Goal: Task Accomplishment & Management: Use online tool/utility

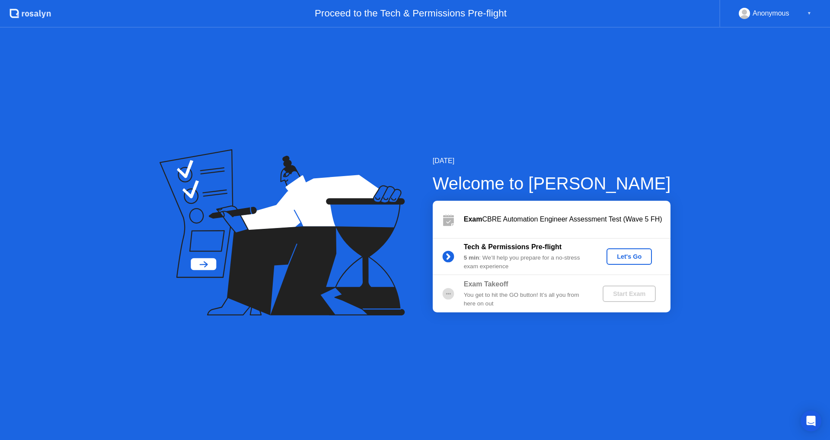
click at [622, 259] on div "Let's Go" at bounding box center [629, 256] width 38 height 7
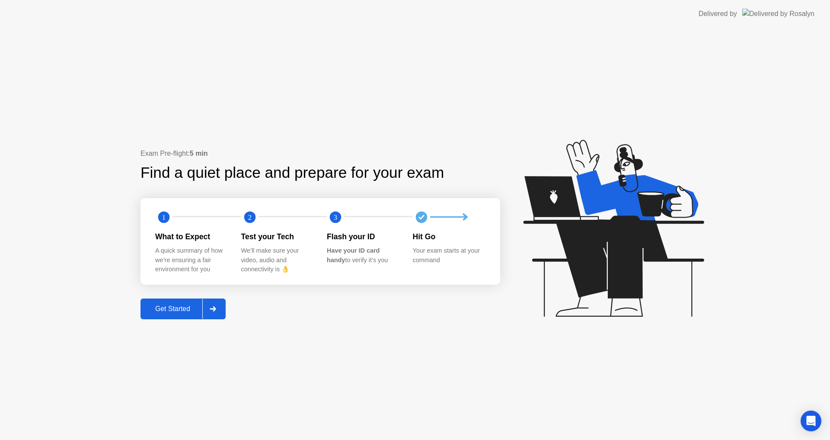
click at [183, 307] on div "Get Started" at bounding box center [172, 309] width 59 height 8
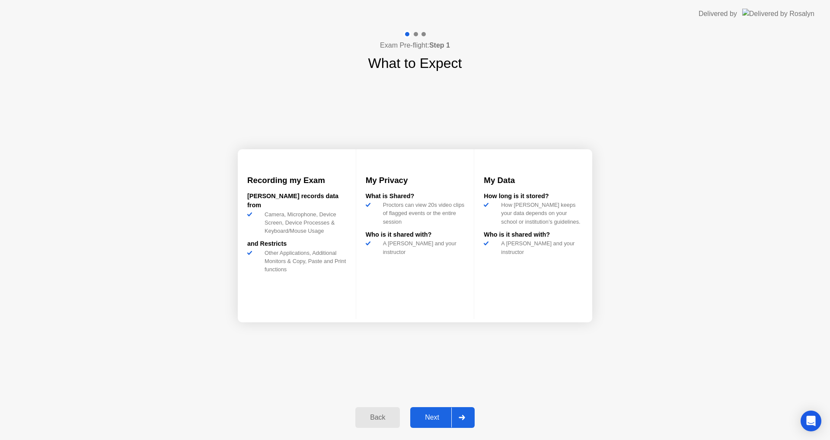
click at [415, 408] on button "Next" at bounding box center [442, 417] width 64 height 21
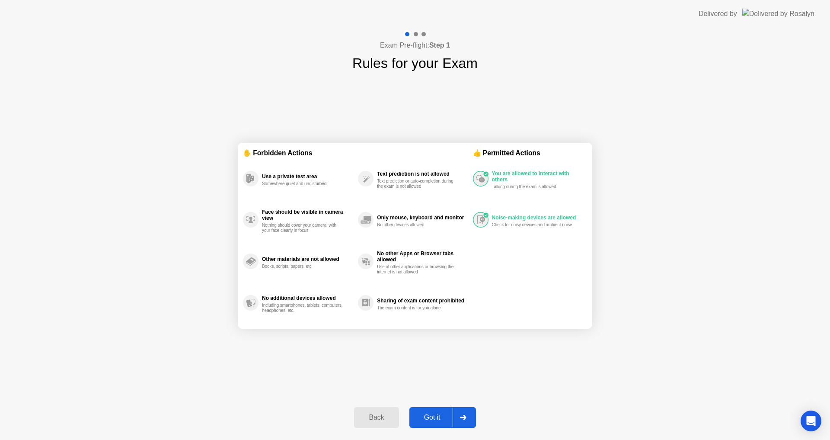
click at [432, 415] on div "Got it" at bounding box center [432, 417] width 41 height 8
select select "**********"
select select "*******"
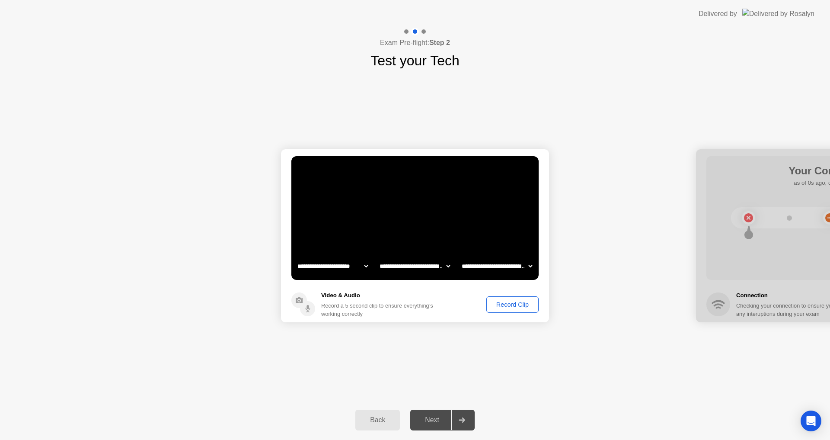
click at [432, 416] on div "Next" at bounding box center [432, 420] width 38 height 8
click at [521, 308] on div "Record Clip" at bounding box center [512, 304] width 46 height 7
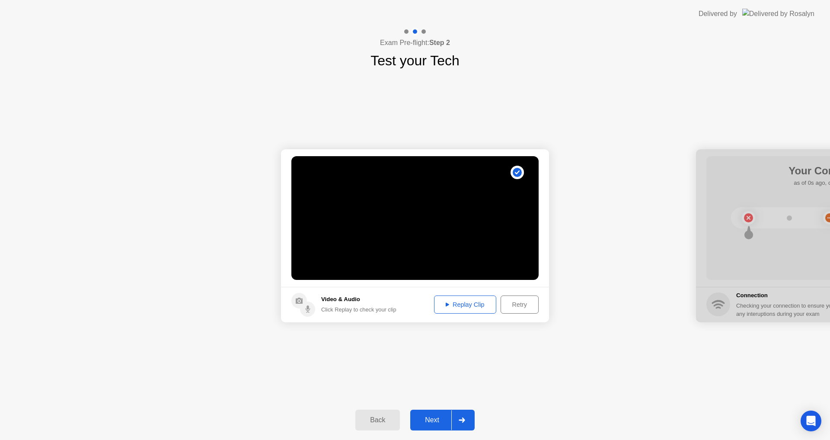
click at [521, 308] on div "Retry" at bounding box center [520, 304] width 32 height 7
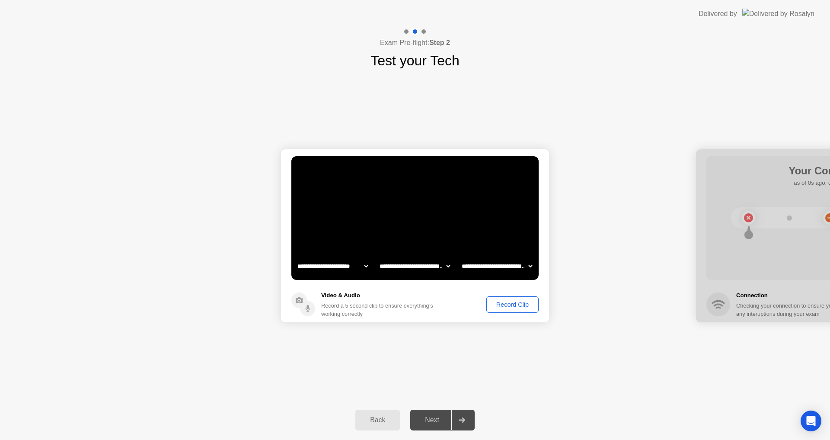
click at [498, 301] on div "Record Clip" at bounding box center [512, 304] width 46 height 7
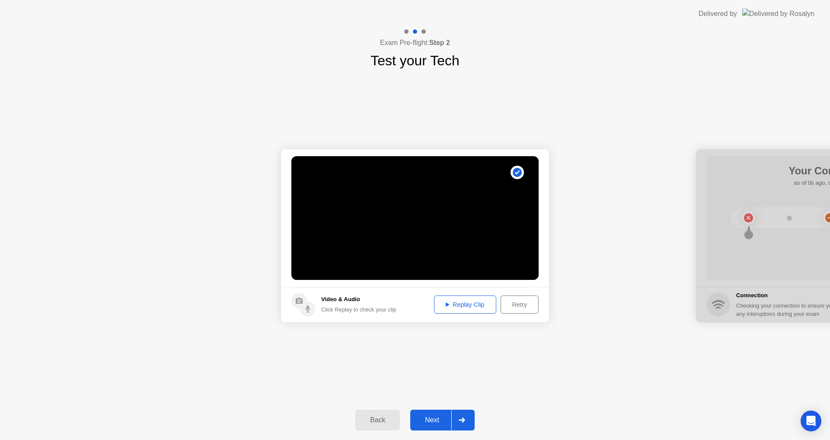
click at [460, 420] on icon at bounding box center [462, 419] width 6 height 5
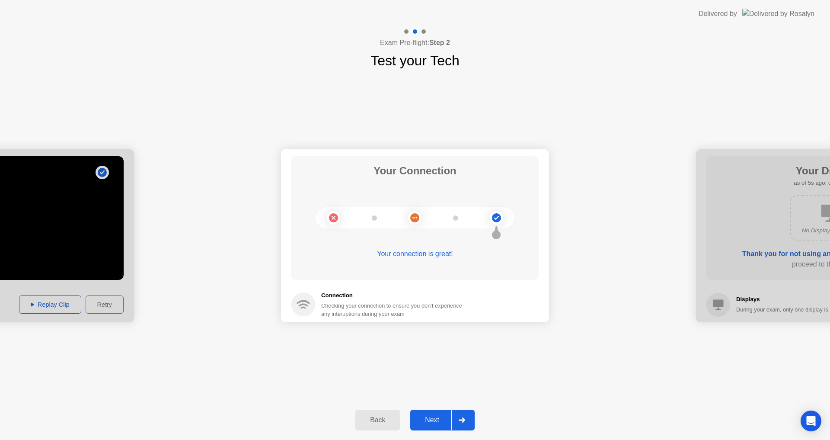
click at [455, 420] on div at bounding box center [461, 420] width 21 height 20
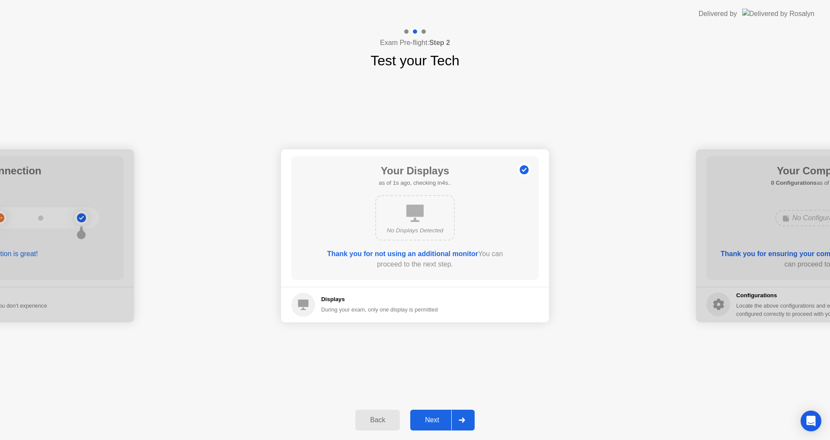
click at [455, 420] on div at bounding box center [461, 420] width 21 height 20
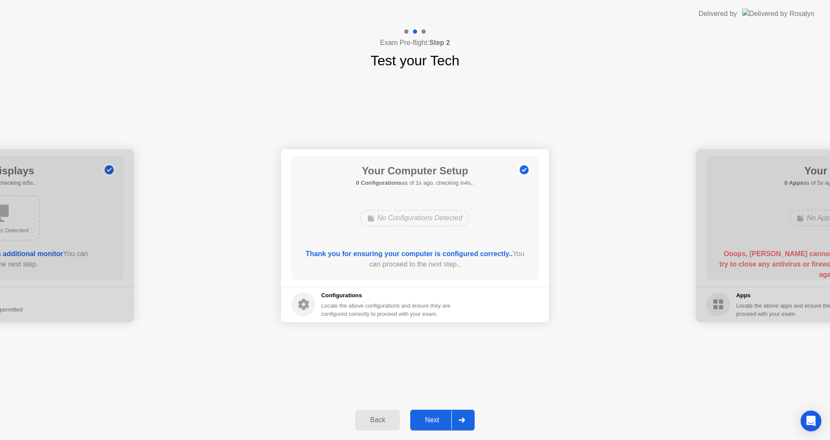
click at [455, 420] on div at bounding box center [461, 420] width 21 height 20
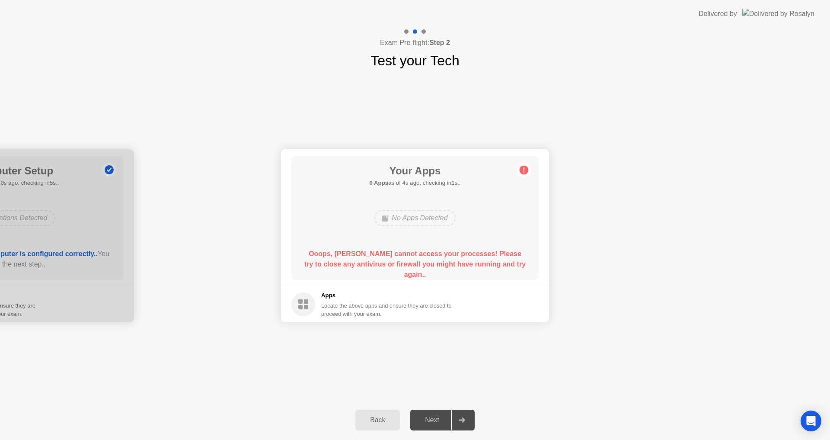
click at [424, 254] on b "Ooops, [PERSON_NAME] cannot access your processes! Please try to close any anti…" at bounding box center [414, 264] width 221 height 28
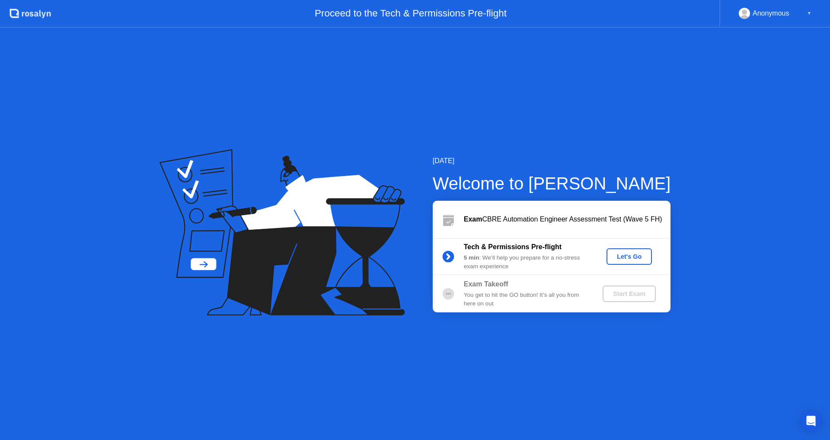
click at [617, 253] on div "Let's Go" at bounding box center [629, 256] width 38 height 7
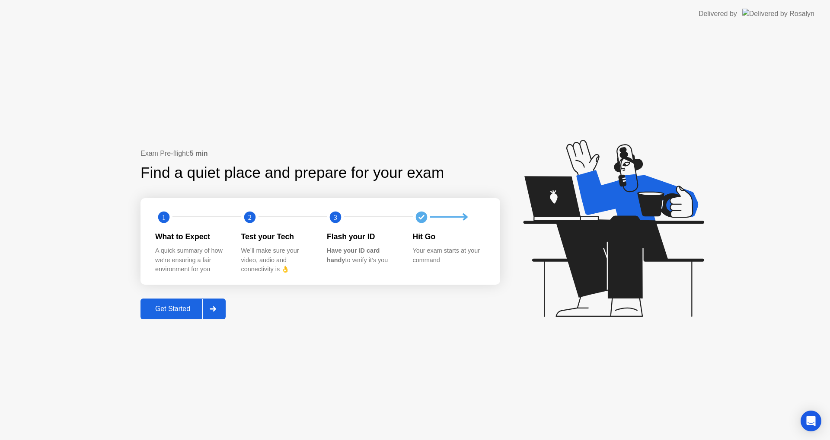
click at [171, 303] on button "Get Started" at bounding box center [182, 308] width 85 height 21
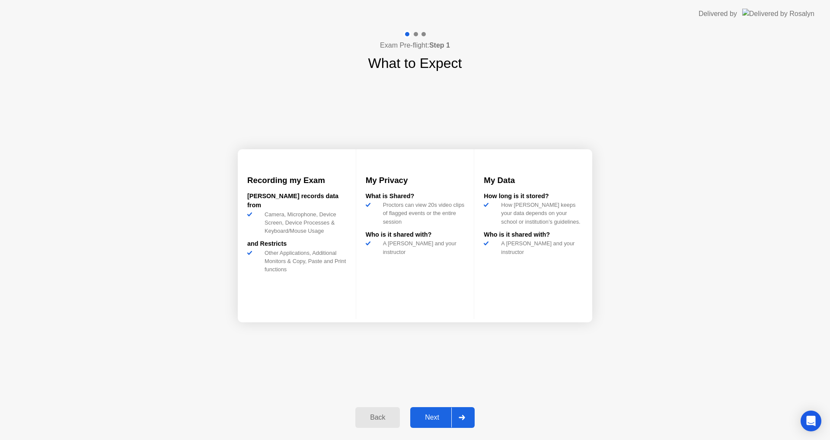
click at [425, 410] on button "Next" at bounding box center [442, 417] width 64 height 21
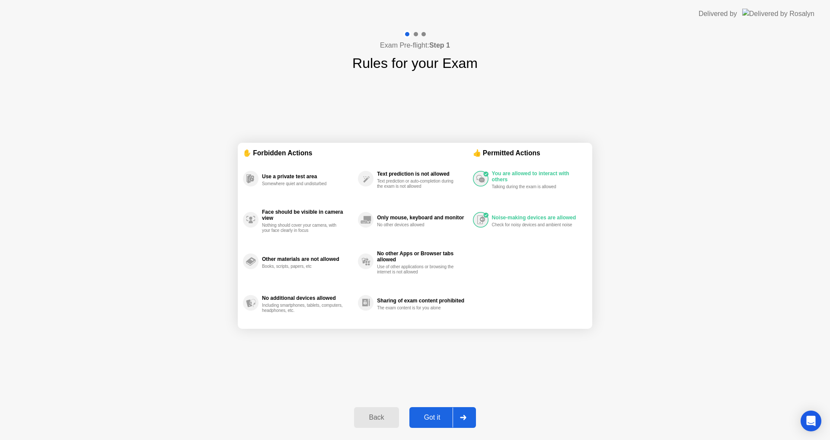
click at [440, 421] on div "Got it" at bounding box center [432, 417] width 41 height 8
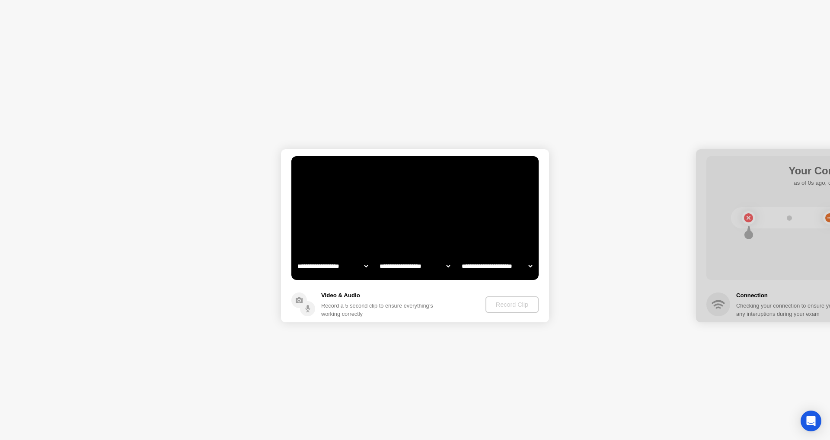
select select "**********"
select select "*******"
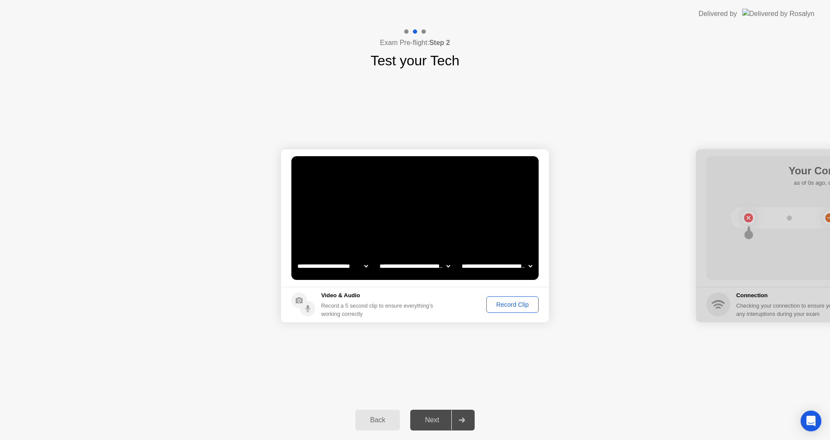
click at [516, 297] on button "Record Clip" at bounding box center [512, 304] width 52 height 16
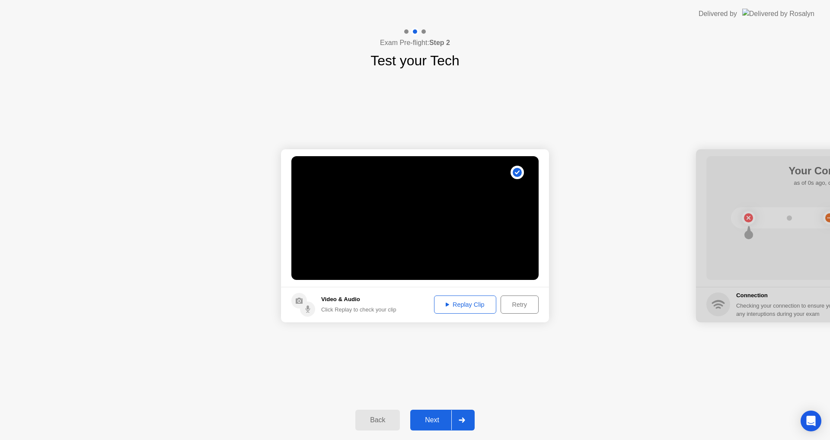
click at [456, 306] on div "Replay Clip" at bounding box center [465, 304] width 56 height 7
click at [434, 409] on div "Back Next" at bounding box center [415, 420] width 830 height 40
click at [431, 416] on div "Next" at bounding box center [432, 420] width 38 height 8
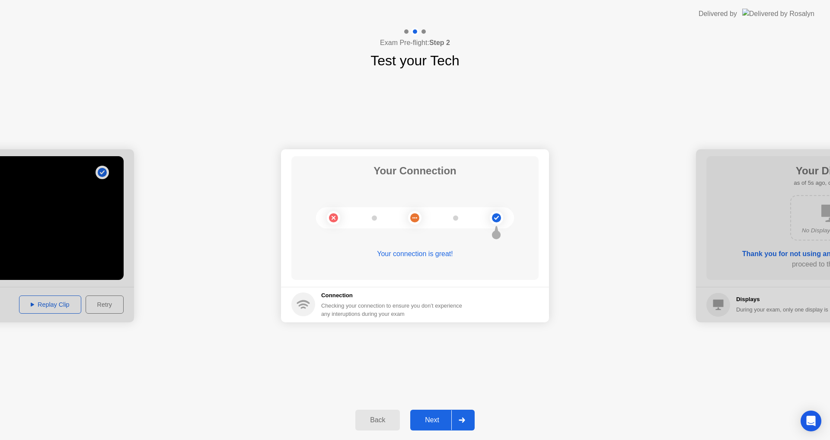
click at [438, 416] on div "Next" at bounding box center [432, 420] width 38 height 8
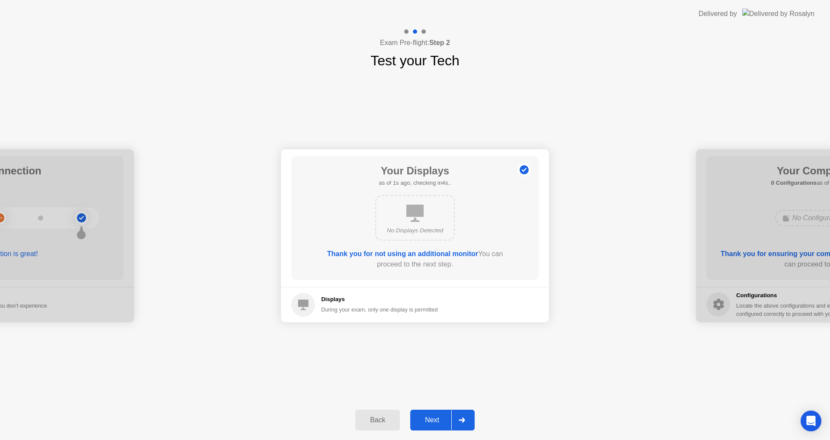
click at [438, 416] on div "Next" at bounding box center [432, 420] width 38 height 8
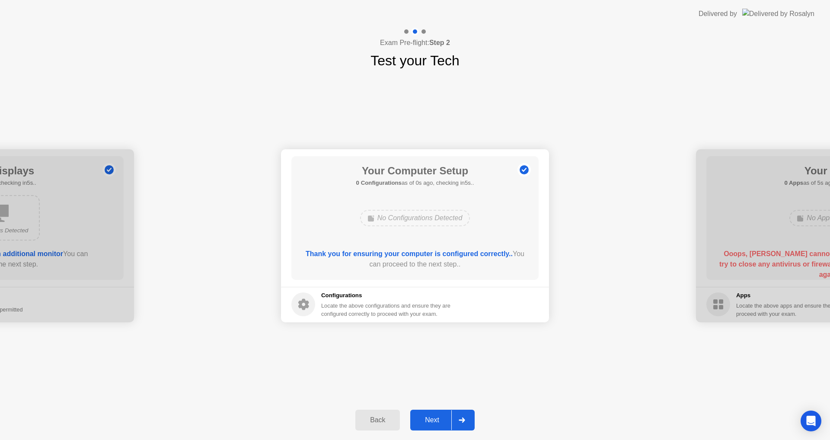
click at [438, 416] on div "Next" at bounding box center [432, 420] width 38 height 8
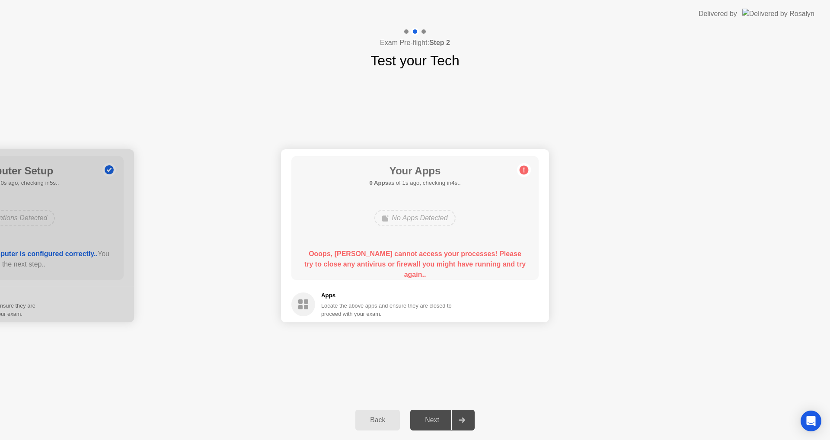
click at [442, 244] on div "Your Apps 0 Apps as of 1s ago, checking in4s.. No Apps Detected Ooops, [PERSON_…" at bounding box center [414, 218] width 247 height 124
click at [523, 170] on circle at bounding box center [524, 169] width 9 height 9
click at [469, 268] on div "Ooops, [PERSON_NAME] cannot access your processes! Please try to close any anti…" at bounding box center [415, 264] width 223 height 31
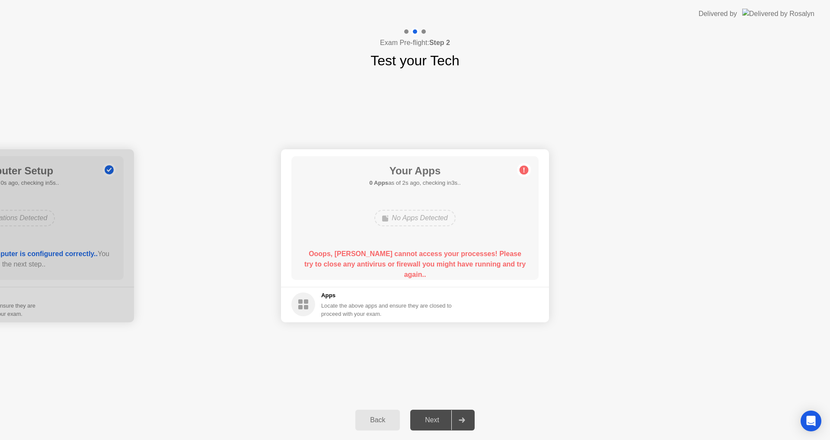
click at [469, 268] on div "Ooops, [PERSON_NAME] cannot access your processes! Please try to close any anti…" at bounding box center [415, 264] width 223 height 31
click at [812, 422] on icon "Open Intercom Messenger" at bounding box center [811, 420] width 10 height 11
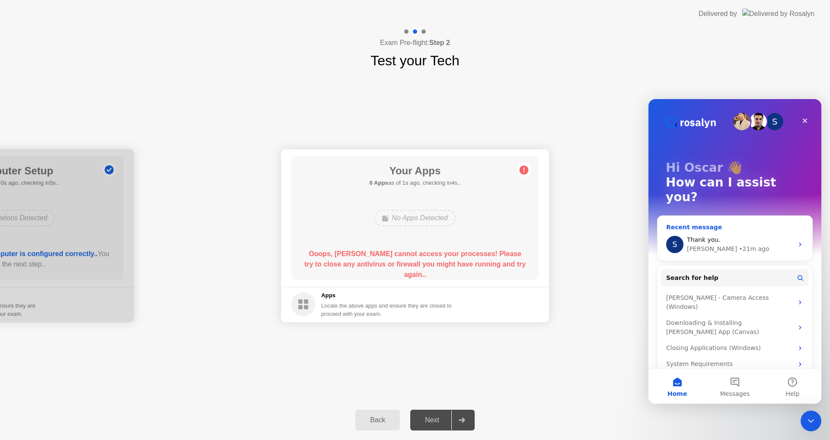
click at [725, 235] on div "Thank you." at bounding box center [740, 239] width 106 height 9
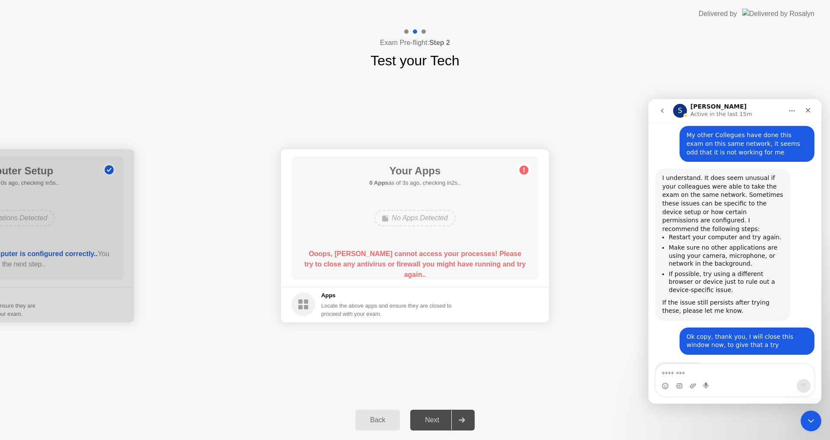
scroll to position [596, 0]
click at [809, 111] on icon "Close" at bounding box center [808, 110] width 5 height 5
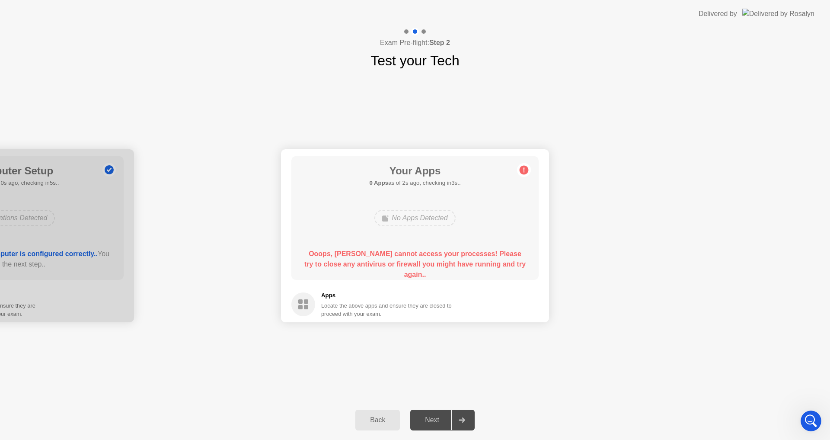
scroll to position [604, 0]
